Goal: Navigation & Orientation: Find specific page/section

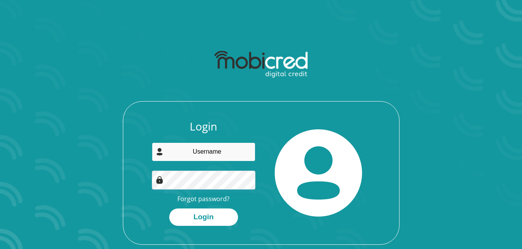
click at [205, 151] on input "email" at bounding box center [204, 152] width 104 height 19
type input "danielpotgieter@gmail.com"
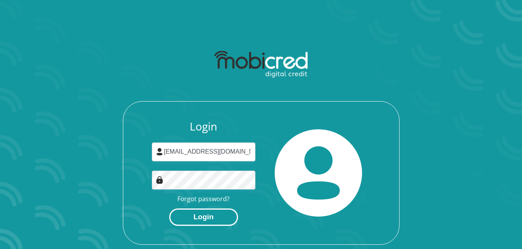
click at [208, 223] on button "Login" at bounding box center [203, 217] width 69 height 17
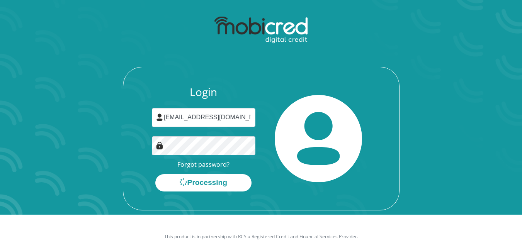
scroll to position [44, 0]
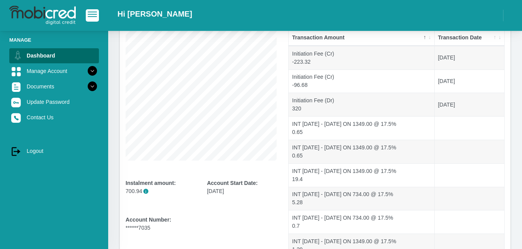
scroll to position [32, 0]
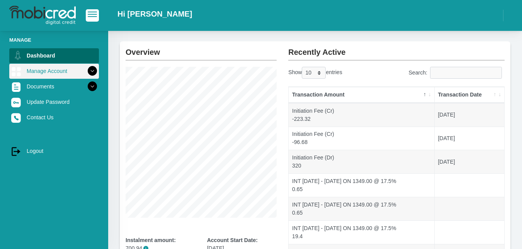
click at [87, 71] on icon at bounding box center [92, 71] width 13 height 13
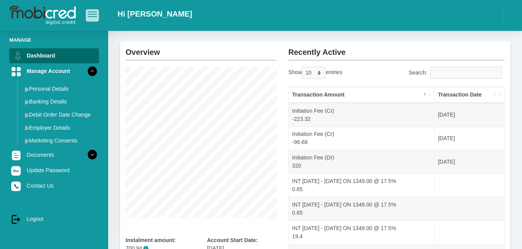
click at [93, 12] on span "button" at bounding box center [92, 12] width 9 height 1
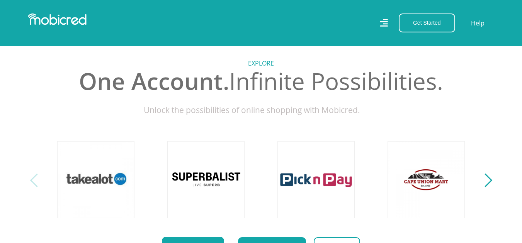
scroll to position [309, 0]
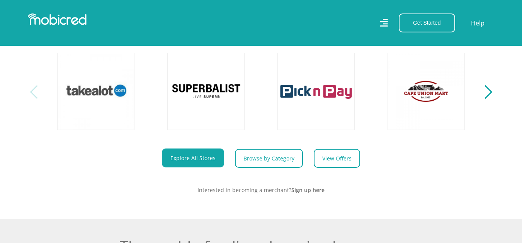
click at [488, 99] on div "Next" at bounding box center [485, 92] width 14 height 14
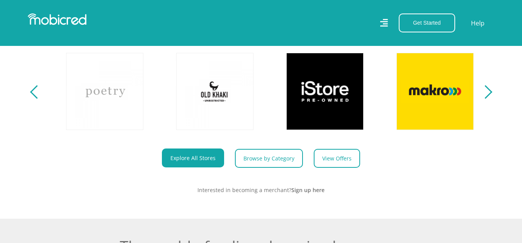
scroll to position [0, 441]
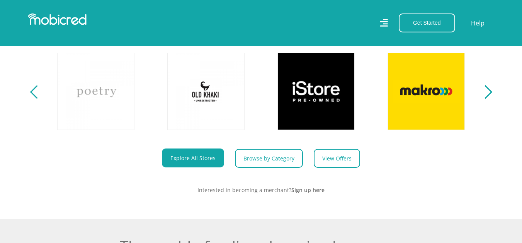
click at [492, 97] on section "Explore One Account. Infinite Possibilities. Unlock the possibilities of online…" at bounding box center [261, 76] width 522 height 285
click at [493, 99] on section "Explore One Account. Infinite Possibilities. Unlock the possibilities of online…" at bounding box center [261, 76] width 522 height 285
click at [488, 99] on div "Next" at bounding box center [485, 92] width 14 height 14
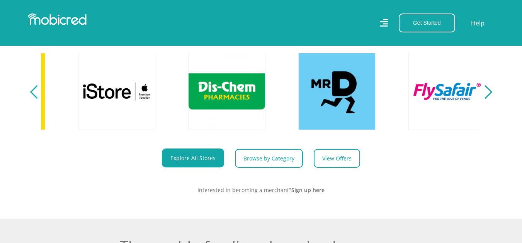
scroll to position [0, 881]
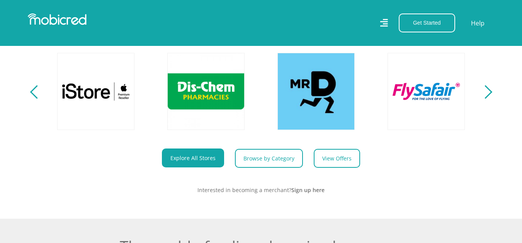
click at [490, 98] on div "Next" at bounding box center [485, 92] width 14 height 14
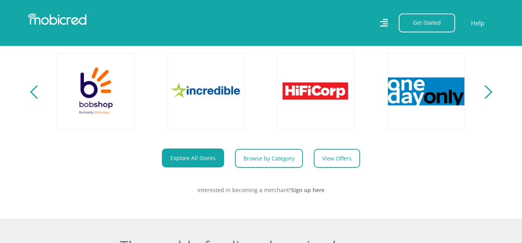
scroll to position [0, 1322]
click at [491, 98] on div "Next" at bounding box center [485, 92] width 14 height 14
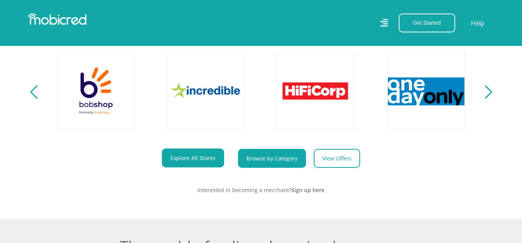
click at [266, 165] on link "Browse by Category" at bounding box center [272, 158] width 68 height 19
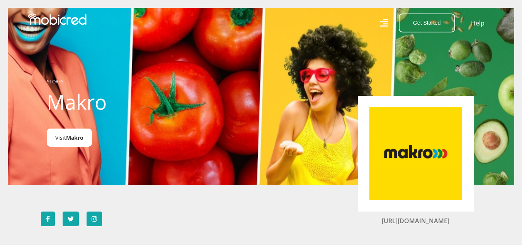
click at [67, 139] on span "Makro" at bounding box center [74, 137] width 17 height 7
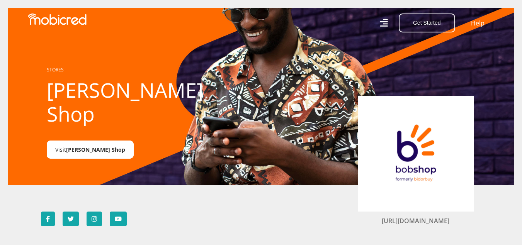
drag, startPoint x: 77, startPoint y: 136, endPoint x: 239, endPoint y: 15, distance: 202.6
click at [78, 146] on span "Bob Shop" at bounding box center [95, 149] width 59 height 7
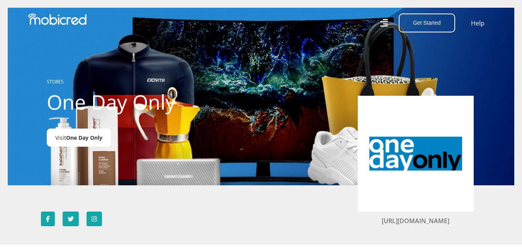
click at [81, 136] on span "One Day Only" at bounding box center [84, 137] width 36 height 7
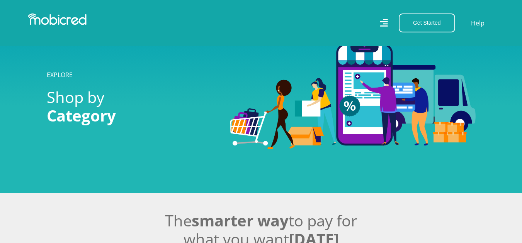
scroll to position [232, 0]
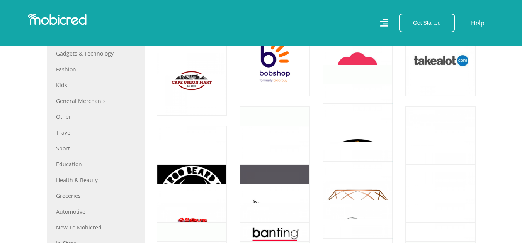
scroll to position [348, 0]
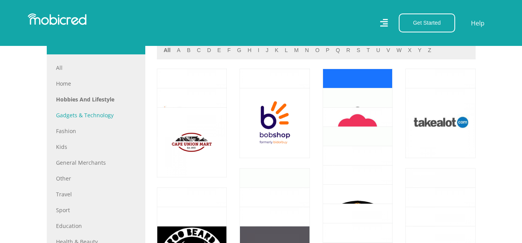
click at [89, 116] on link "Gadgets & Technology" at bounding box center [96, 115] width 80 height 8
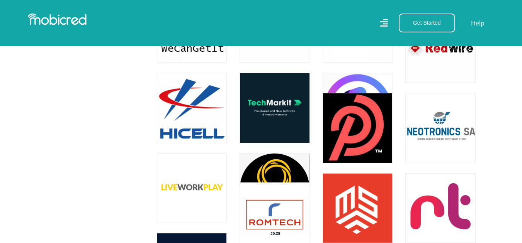
scroll to position [2590, 0]
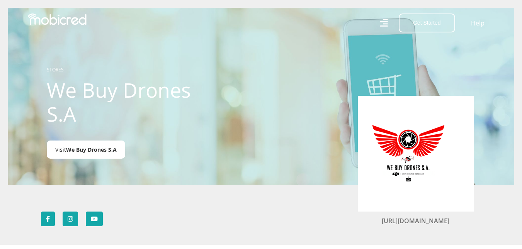
click at [80, 151] on span "We Buy Drones S.A" at bounding box center [91, 149] width 51 height 7
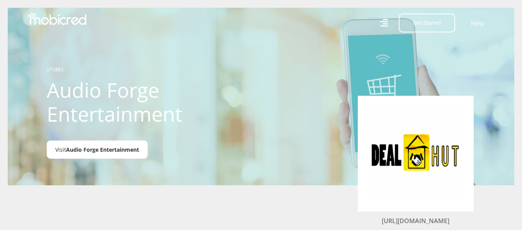
click at [89, 149] on span "Audio Forge Entertainment" at bounding box center [102, 149] width 73 height 7
